Goal: Task Accomplishment & Management: Complete application form

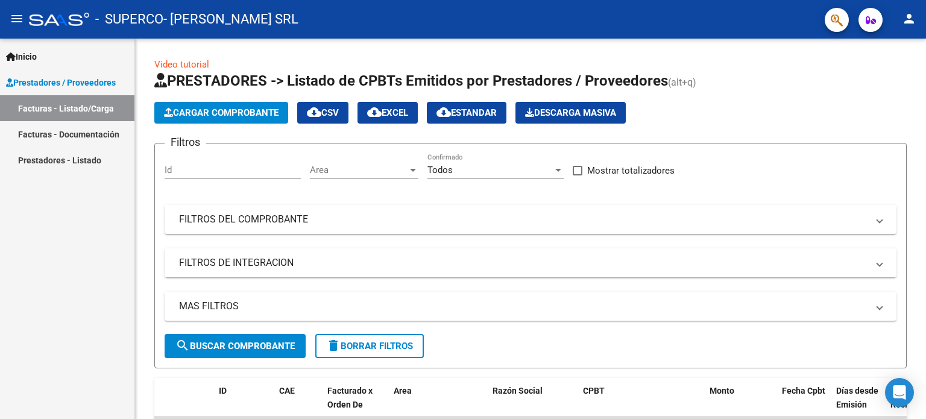
click at [57, 107] on link "Facturas - Listado/Carga" at bounding box center [67, 108] width 134 height 26
click at [70, 81] on span "Prestadores / Proveedores" at bounding box center [61, 82] width 110 height 13
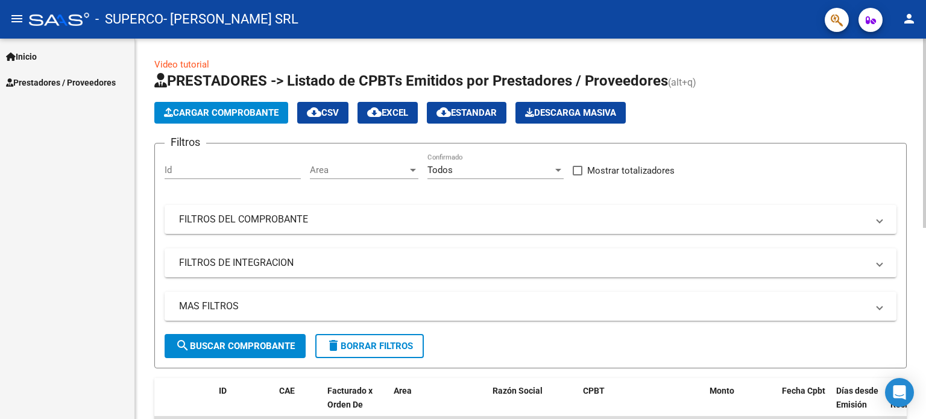
click at [227, 103] on button "Cargar Comprobante" at bounding box center [221, 113] width 134 height 22
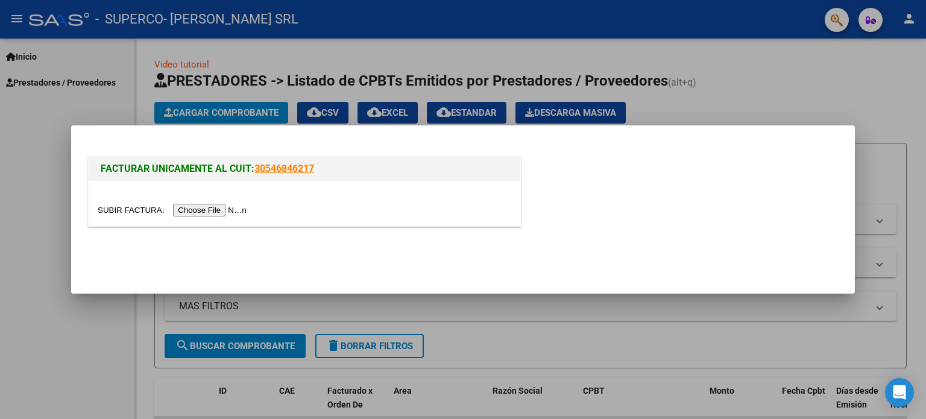
click at [212, 207] on input "file" at bounding box center [174, 210] width 153 height 13
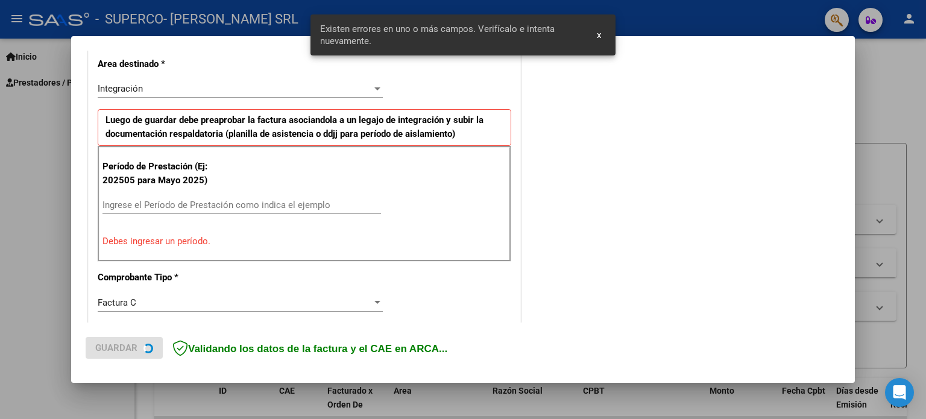
scroll to position [282, 0]
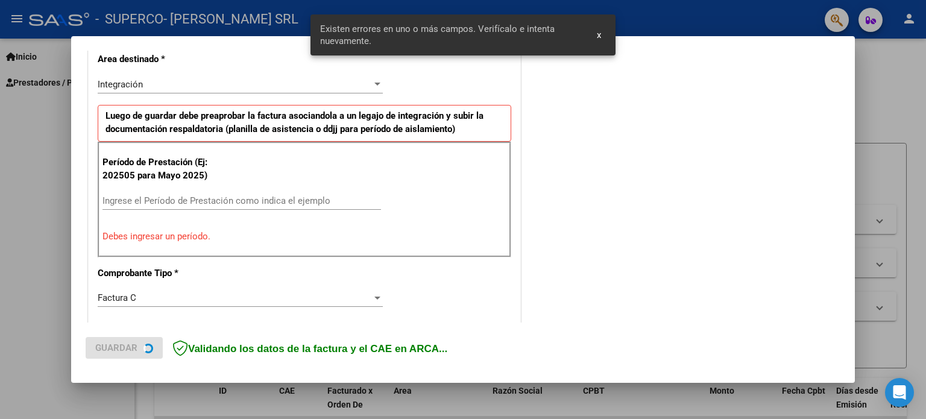
click at [292, 202] on input "Ingrese el Período de Prestación como indica el ejemplo" at bounding box center [242, 200] width 279 height 11
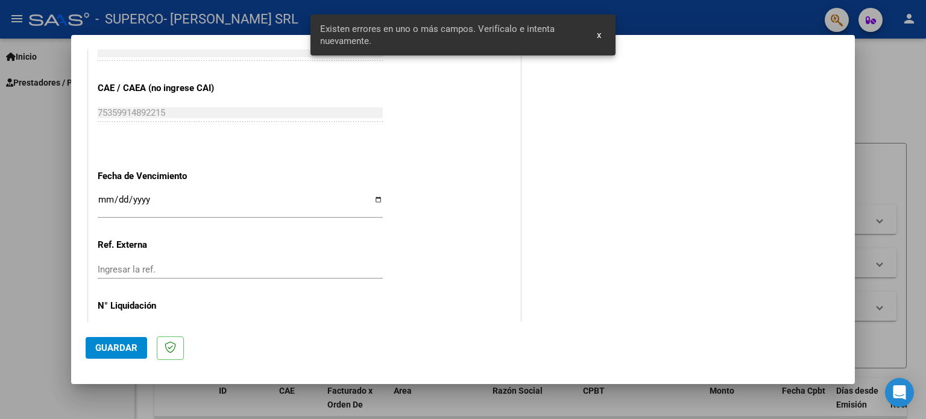
scroll to position [787, 0]
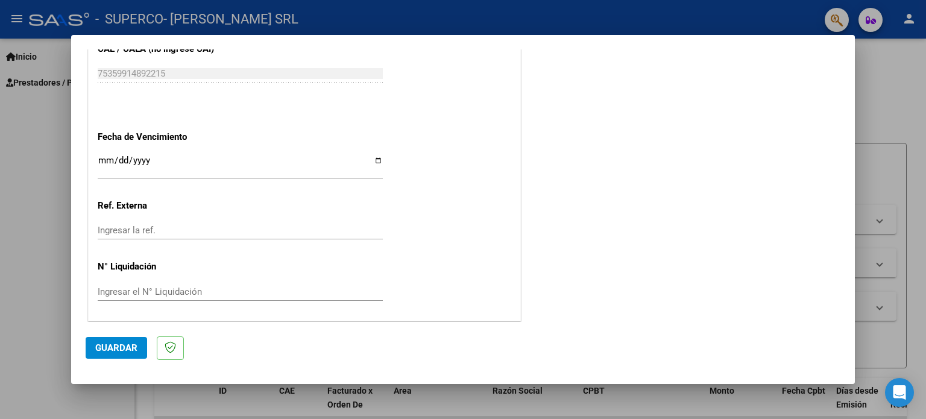
type input "202508"
click at [112, 349] on span "Guardar" at bounding box center [116, 348] width 42 height 11
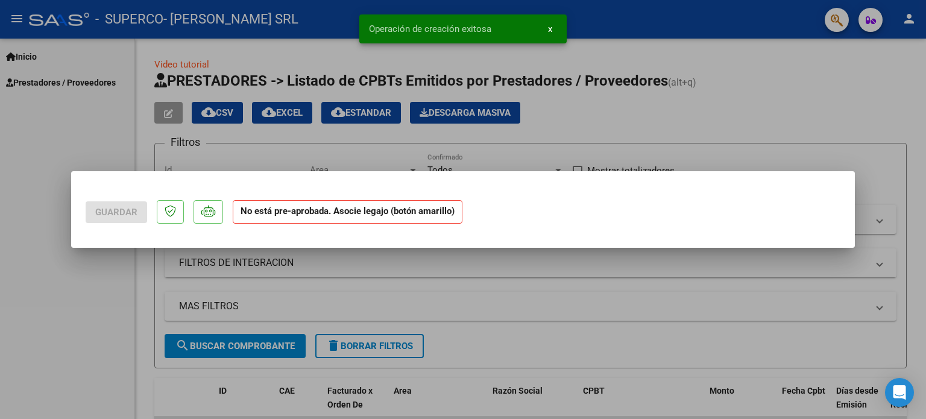
scroll to position [0, 0]
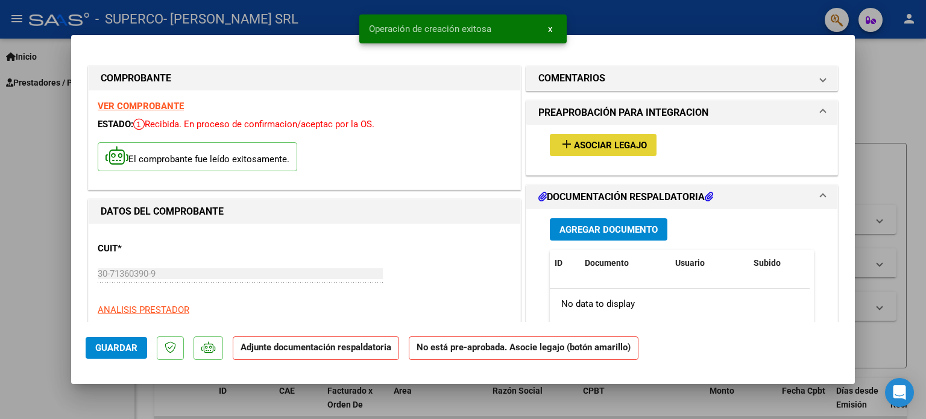
click at [578, 140] on span "Asociar Legajo" at bounding box center [610, 145] width 73 height 11
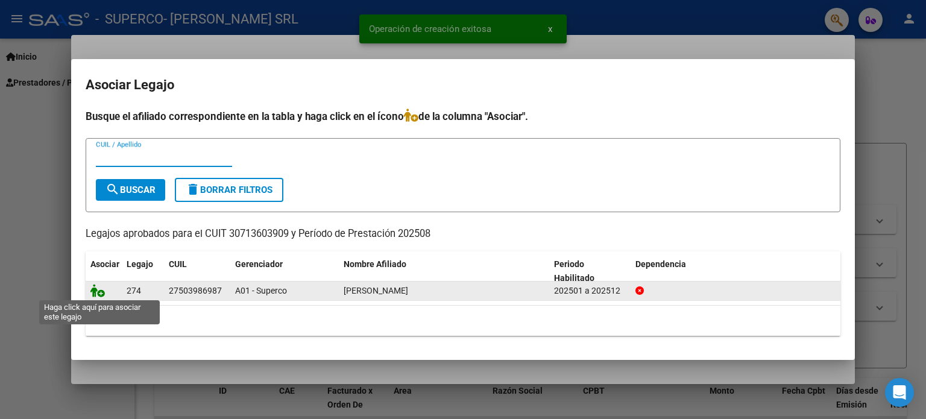
click at [95, 291] on icon at bounding box center [97, 290] width 14 height 13
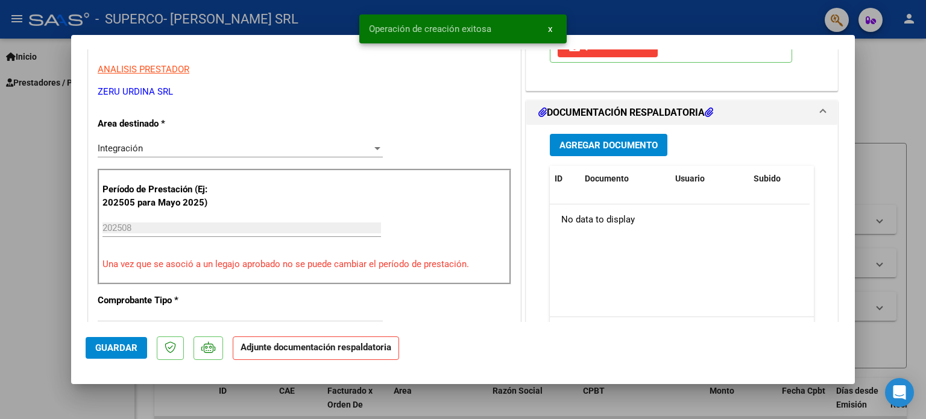
scroll to position [241, 0]
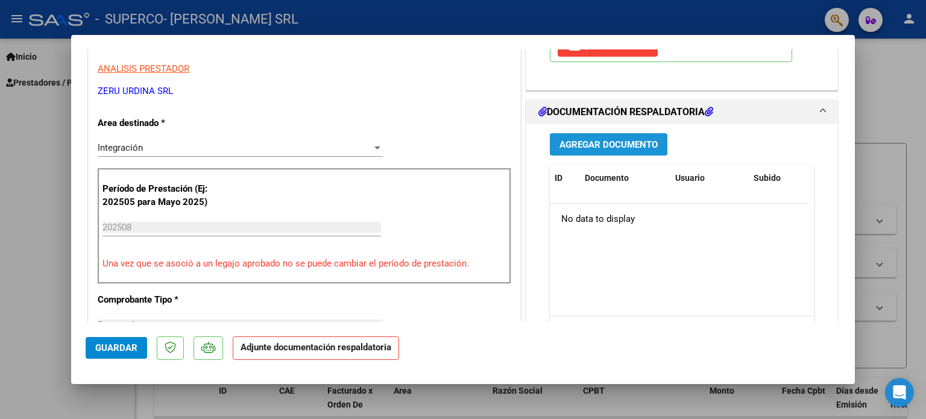
click at [598, 147] on span "Agregar Documento" at bounding box center [609, 144] width 98 height 11
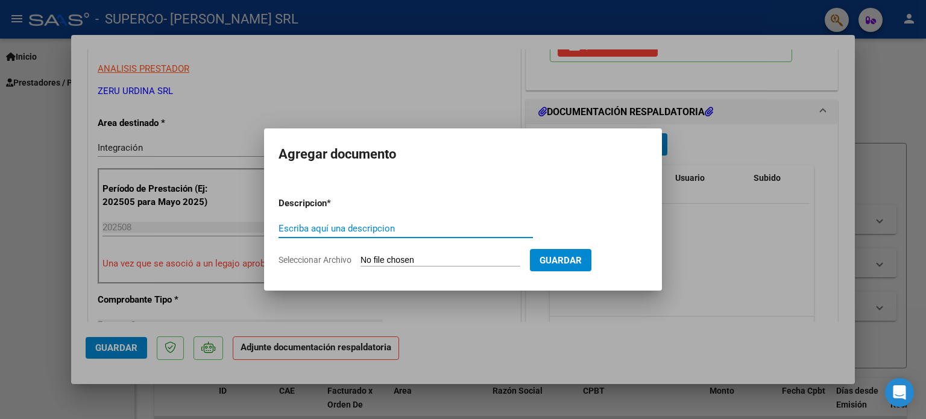
click at [350, 233] on input "Escriba aquí una descripcion" at bounding box center [406, 228] width 254 height 11
type input "ASISTENCIA"
click at [361, 255] on input "Seleccionar Archivo" at bounding box center [441, 260] width 160 height 11
type input "C:\fakepath\[PERSON_NAME] - CC AGOSTO .pdf"
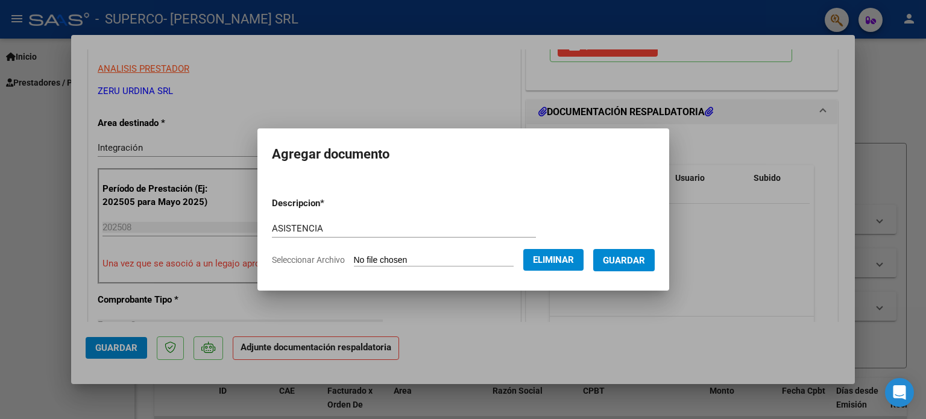
click at [645, 265] on span "Guardar" at bounding box center [624, 260] width 42 height 11
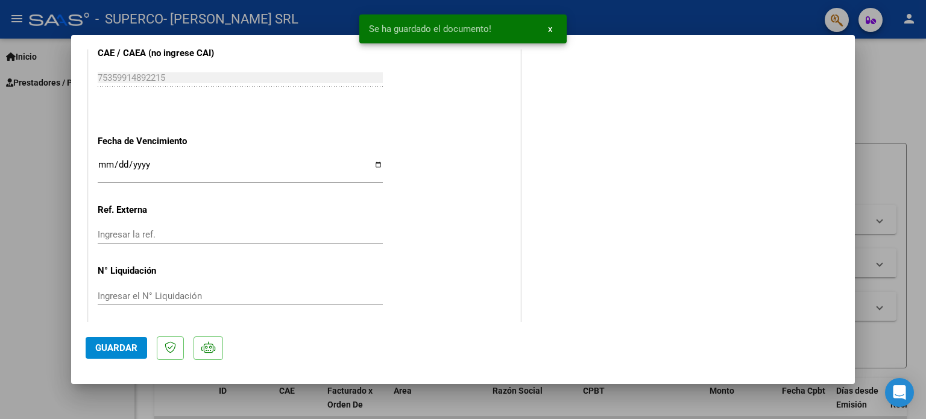
scroll to position [806, 0]
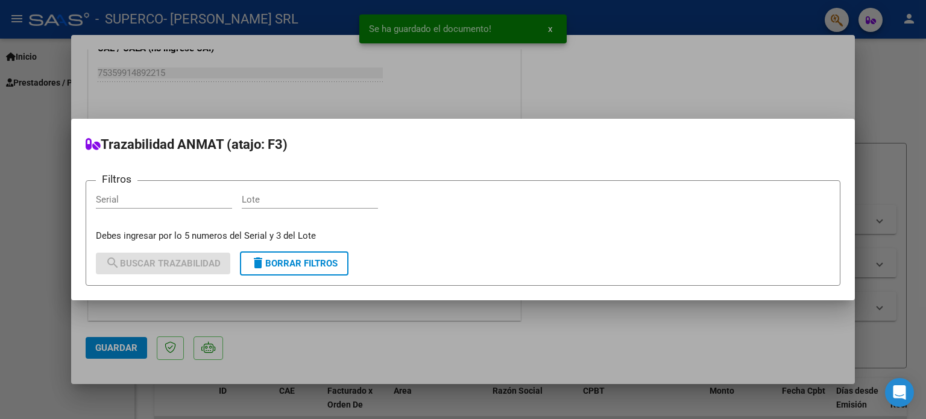
click at [106, 342] on div at bounding box center [463, 209] width 926 height 419
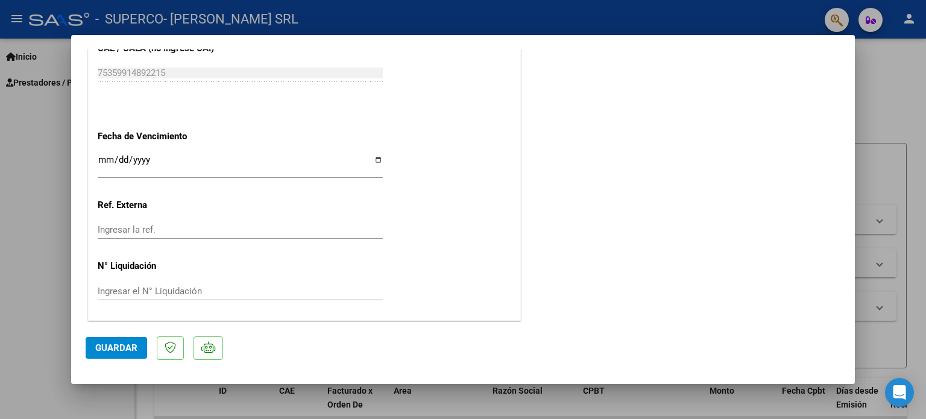
scroll to position [198, 0]
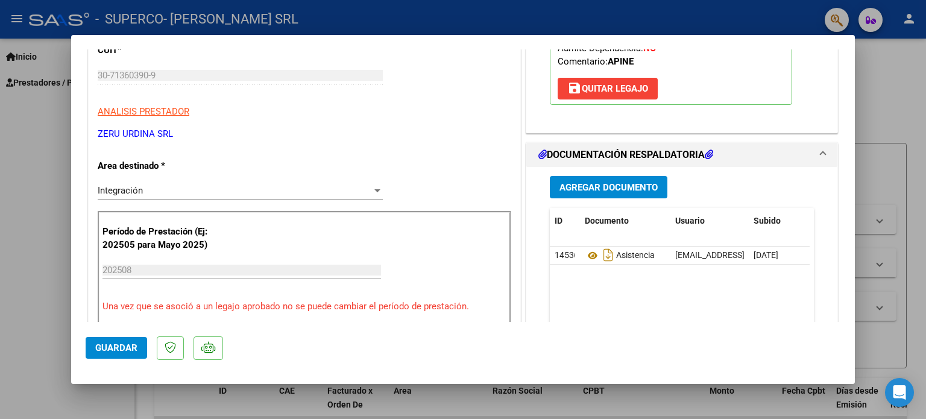
click at [121, 344] on span "Guardar" at bounding box center [116, 348] width 42 height 11
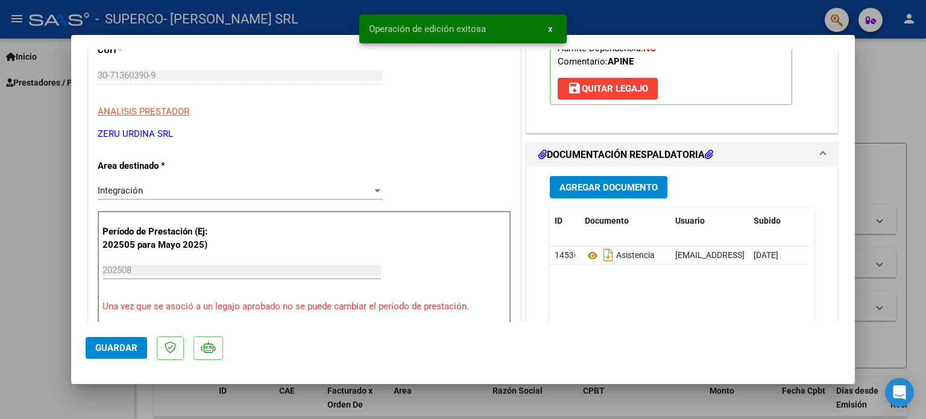
click at [34, 186] on div at bounding box center [463, 209] width 926 height 419
type input "$ 0,00"
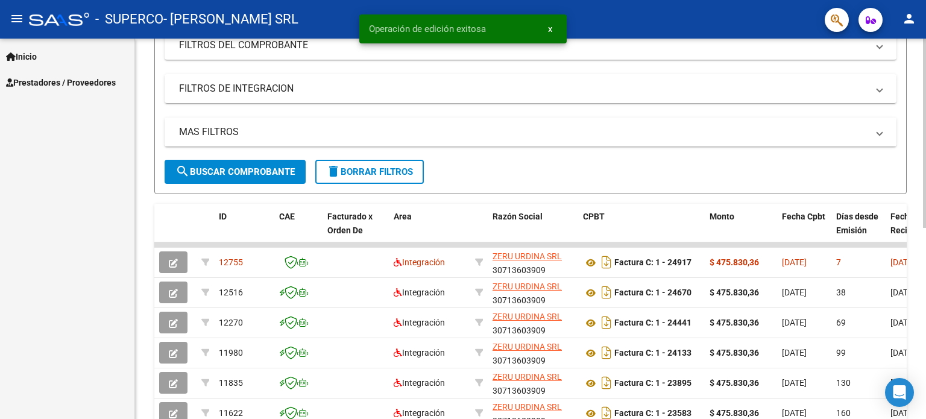
scroll to position [181, 0]
